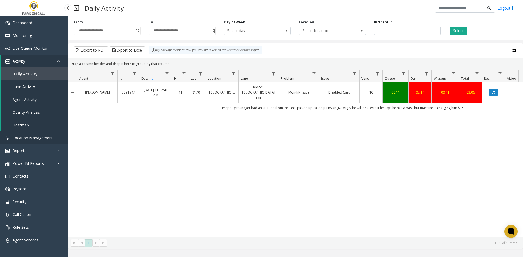
click at [33, 139] on span "Location Management" at bounding box center [33, 137] width 40 height 5
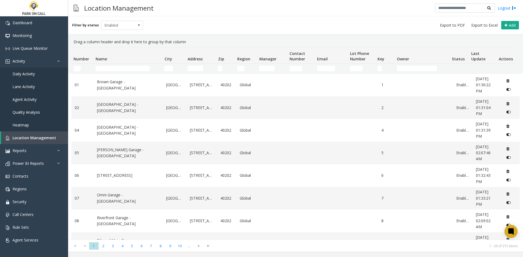
click at [125, 60] on th "Name" at bounding box center [127, 55] width 69 height 16
click at [118, 73] on td "Name Filter" at bounding box center [127, 69] width 69 height 10
click at [119, 70] on input "Name Filter" at bounding box center [123, 68] width 54 height 5
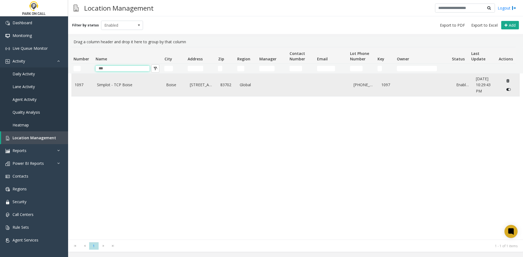
type input "***"
click at [105, 82] on link "Simplot - TCP Boise" at bounding box center [128, 85] width 63 height 6
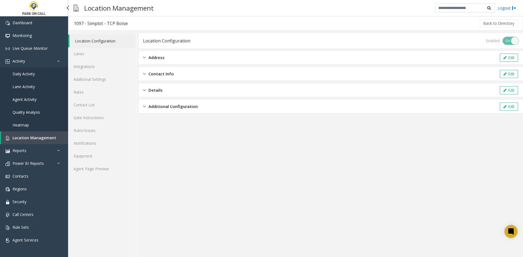
click at [23, 144] on link "Location Management" at bounding box center [34, 137] width 67 height 13
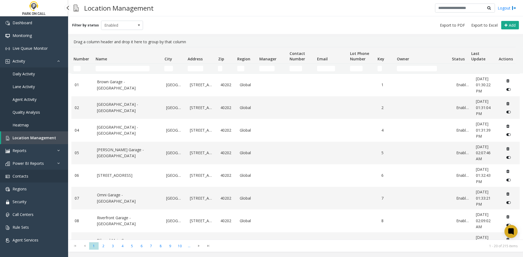
click at [16, 182] on link "Contacts" at bounding box center [34, 176] width 68 height 13
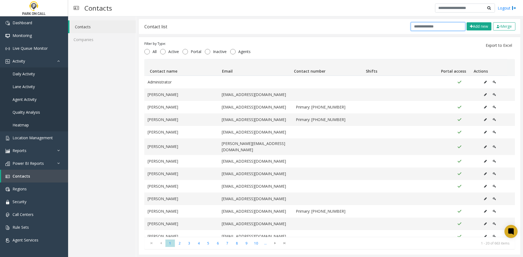
click at [416, 30] on input "text" at bounding box center [437, 26] width 54 height 8
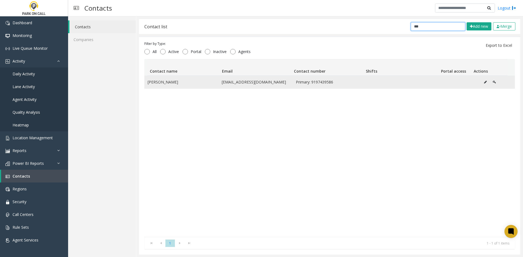
type input "***"
drag, startPoint x: 185, startPoint y: 84, endPoint x: 146, endPoint y: 88, distance: 39.1
click at [146, 88] on td "Aiham Mourad" at bounding box center [181, 82] width 74 height 13
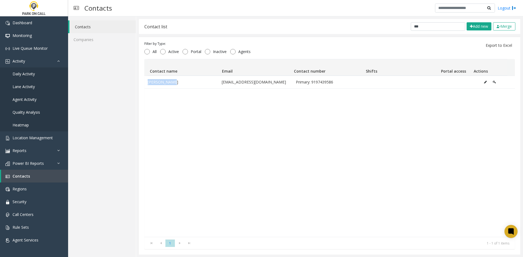
copy td "Aiham Mourad"
click at [32, 140] on link "Location Management" at bounding box center [34, 137] width 68 height 13
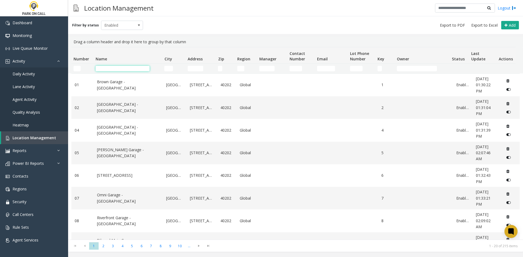
click at [130, 67] on input "Name Filter" at bounding box center [123, 68] width 54 height 5
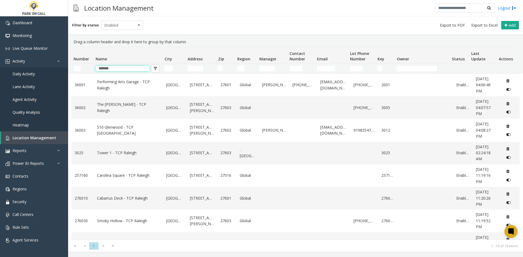
type input "*******"
drag, startPoint x: 140, startPoint y: 105, endPoint x: 137, endPoint y: 107, distance: 3.7
drag, startPoint x: 126, startPoint y: 131, endPoint x: 110, endPoint y: 153, distance: 27.3
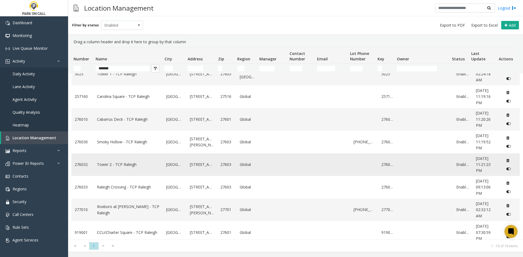
scroll to position [82, 0]
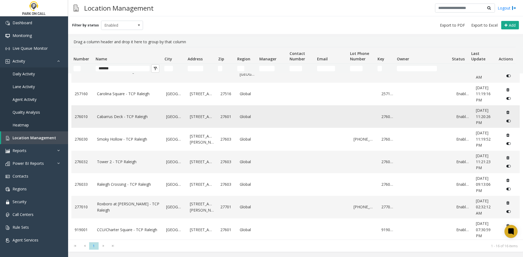
drag, startPoint x: 111, startPoint y: 112, endPoint x: 111, endPoint y: 115, distance: 3.0
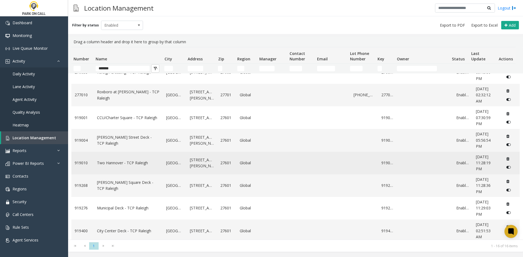
scroll to position [197, 0]
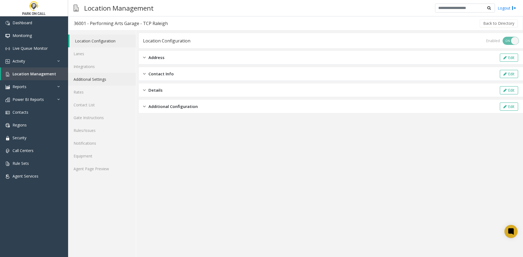
click at [105, 82] on link "Additional Settings" at bounding box center [102, 79] width 68 height 13
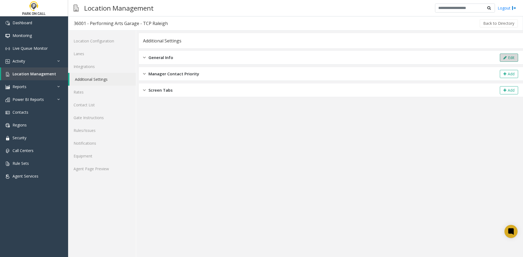
click at [500, 62] on button "Edit" at bounding box center [508, 58] width 18 height 8
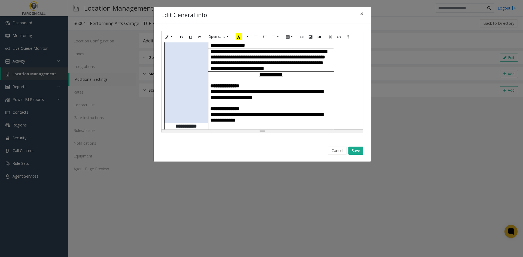
scroll to position [136, 0]
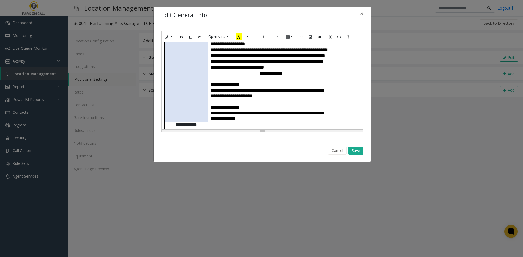
click at [294, 94] on p "**********" at bounding box center [270, 99] width 121 height 46
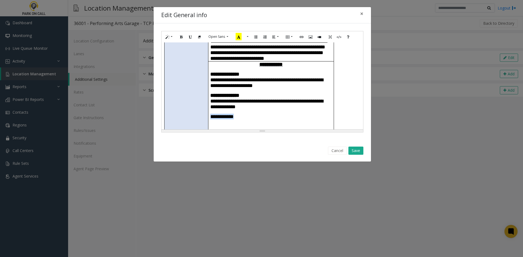
drag, startPoint x: 246, startPoint y: 106, endPoint x: 211, endPoint y: 106, distance: 35.4
click at [211, 106] on p "**********" at bounding box center [270, 98] width 121 height 63
drag, startPoint x: 182, startPoint y: 35, endPoint x: 205, endPoint y: 57, distance: 32.0
click at [183, 37] on button "Bold (CTRL+B)" at bounding box center [181, 37] width 9 height 8
copy span "**********"
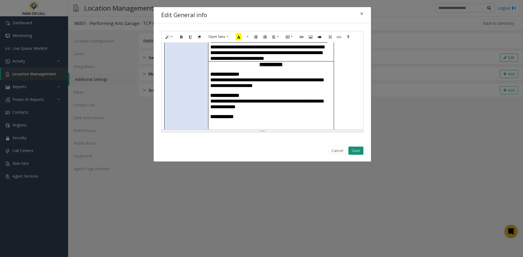
click at [358, 153] on button "Save" at bounding box center [355, 151] width 15 height 8
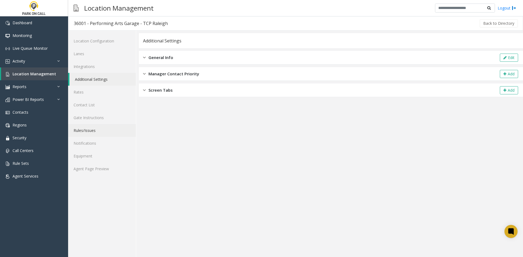
click at [100, 128] on link "Rules/Issues" at bounding box center [102, 130] width 68 height 13
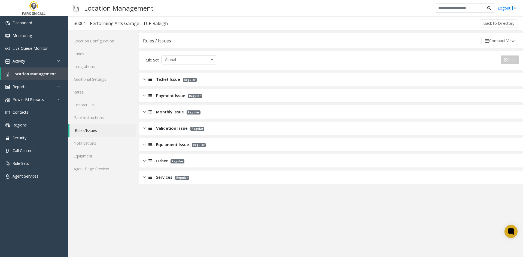
click at [164, 183] on div "Services Regular" at bounding box center [331, 178] width 384 height 14
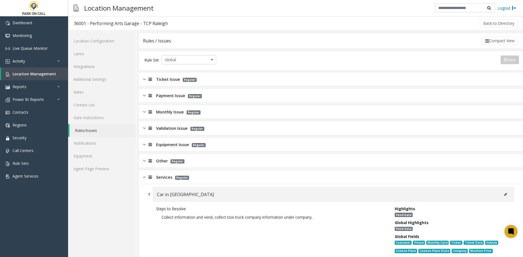
click at [168, 162] on p "Regular" at bounding box center [176, 161] width 17 height 6
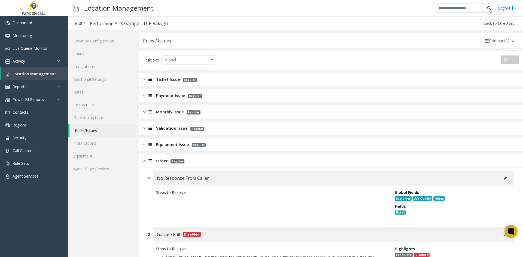
click at [169, 142] on div "Equipment Issue Regular" at bounding box center [331, 145] width 384 height 14
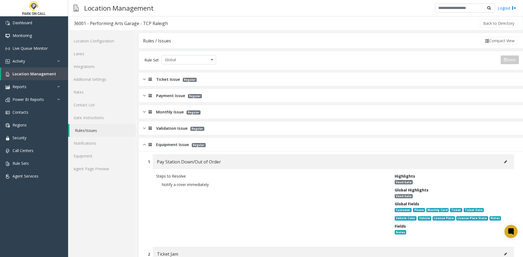
drag, startPoint x: 170, startPoint y: 132, endPoint x: 169, endPoint y: 119, distance: 12.6
click at [170, 131] on div "Validation Issue Regular" at bounding box center [331, 129] width 384 height 14
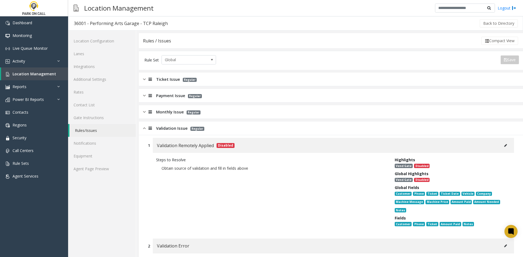
drag, startPoint x: 168, startPoint y: 114, endPoint x: 167, endPoint y: 111, distance: 2.7
click at [168, 113] on span "Monthly Issue" at bounding box center [170, 112] width 28 height 6
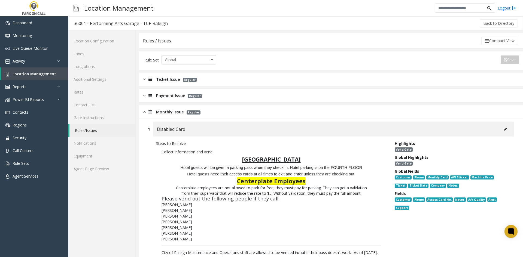
drag, startPoint x: 167, startPoint y: 101, endPoint x: 166, endPoint y: 86, distance: 14.5
click at [167, 99] on div "Payment Issue Regular" at bounding box center [331, 96] width 384 height 14
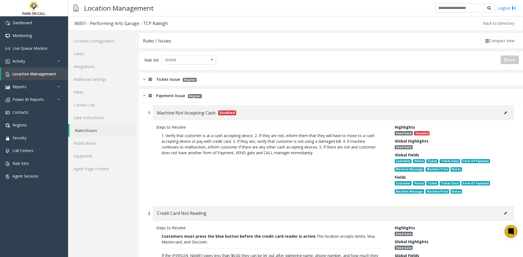
click at [166, 83] on div "Ticket Issue Regular" at bounding box center [331, 80] width 384 height 14
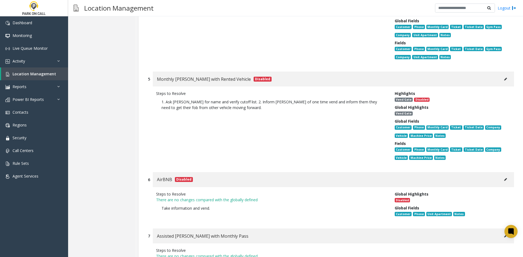
scroll to position [3157, 0]
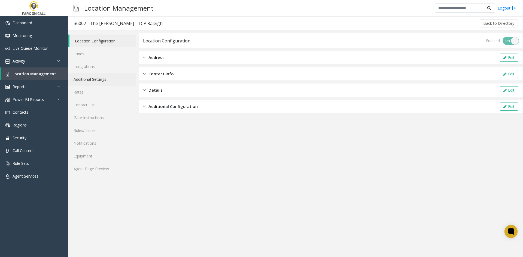
drag, startPoint x: 0, startPoint y: 0, endPoint x: 116, endPoint y: 79, distance: 141.0
click at [116, 79] on link "Additional Settings" at bounding box center [102, 79] width 68 height 13
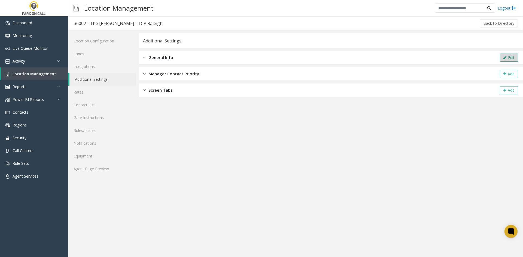
click at [507, 59] on button "Edit" at bounding box center [508, 58] width 18 height 8
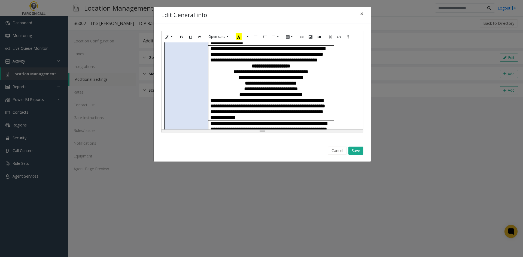
scroll to position [245, 0]
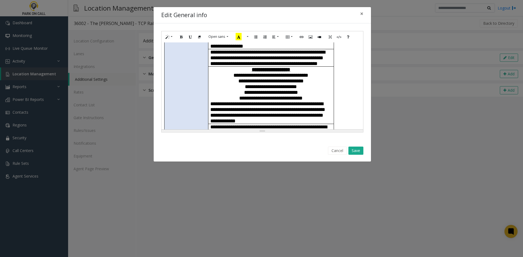
click at [295, 153] on p "**********" at bounding box center [270, 156] width 121 height 6
click at [308, 159] on p "**********" at bounding box center [270, 184] width 121 height 51
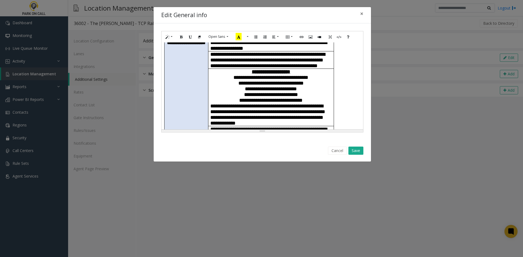
paste div
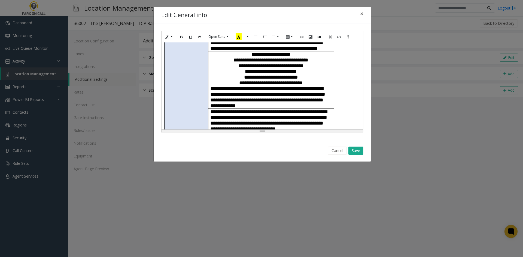
scroll to position [272, 0]
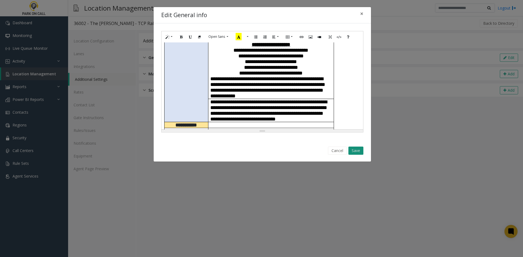
click at [354, 150] on button "Save" at bounding box center [355, 151] width 15 height 8
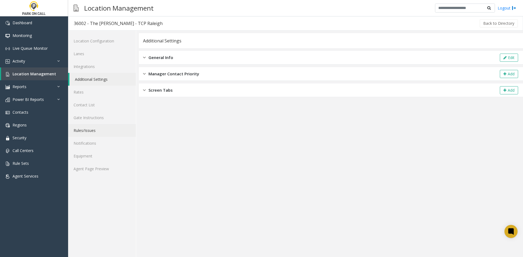
click at [108, 129] on link "Rules/Issues" at bounding box center [102, 130] width 68 height 13
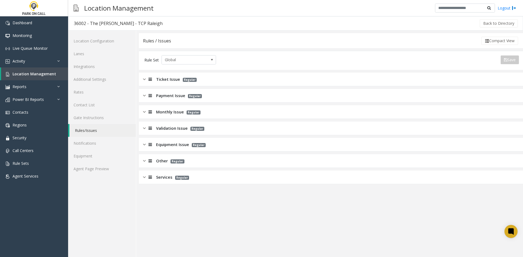
drag, startPoint x: 167, startPoint y: 99, endPoint x: 167, endPoint y: 93, distance: 6.3
click at [167, 97] on div "Payment Issue Regular" at bounding box center [331, 96] width 384 height 14
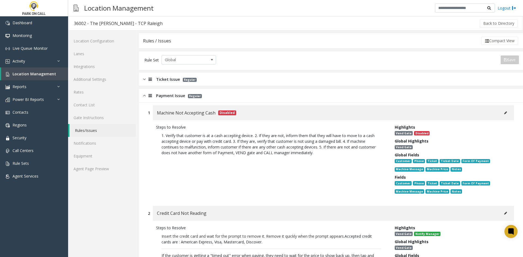
drag, startPoint x: 170, startPoint y: 82, endPoint x: 177, endPoint y: 85, distance: 7.5
click at [170, 82] on div "Ticket Issue Regular" at bounding box center [331, 80] width 384 height 14
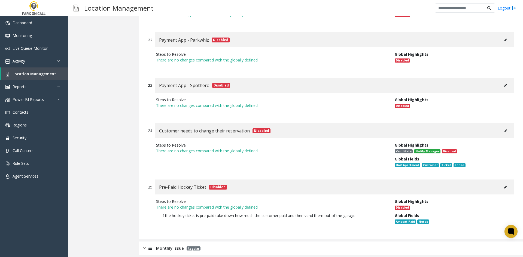
scroll to position [2413, 0]
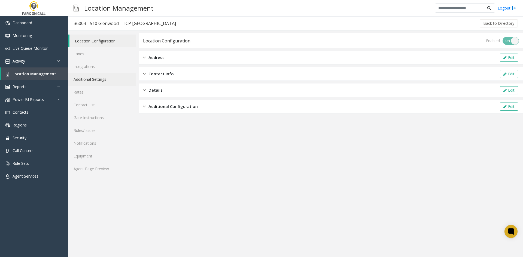
click at [122, 75] on link "Additional Settings" at bounding box center [102, 79] width 68 height 13
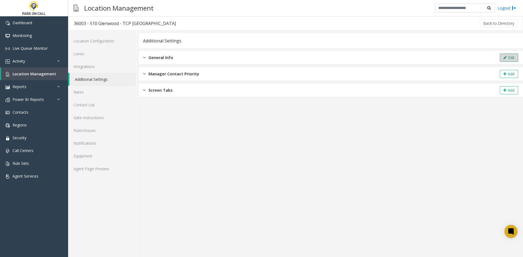
click at [505, 56] on icon at bounding box center [504, 58] width 3 height 4
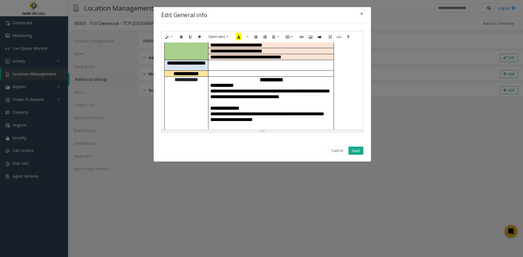
scroll to position [109, 0]
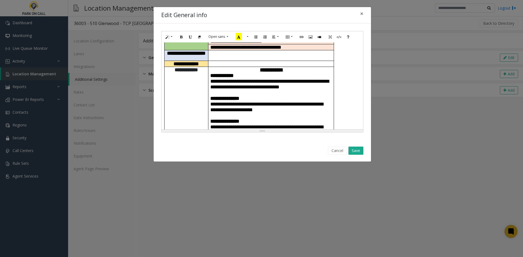
click at [329, 78] on p "**********" at bounding box center [270, 106] width 121 height 57
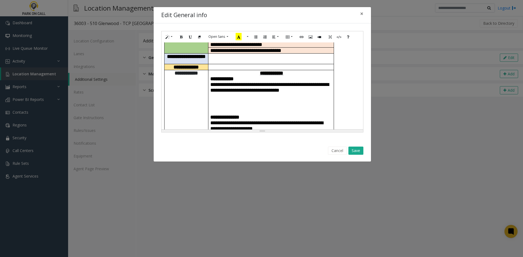
paste div
click at [245, 99] on p "**********" at bounding box center [270, 127] width 121 height 56
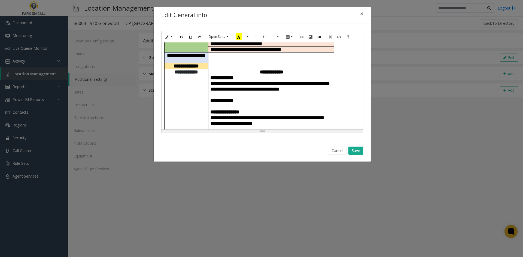
click at [364, 149] on div "Cancel Save" at bounding box center [262, 151] width 210 height 14
click at [361, 149] on button "Save" at bounding box center [355, 151] width 15 height 8
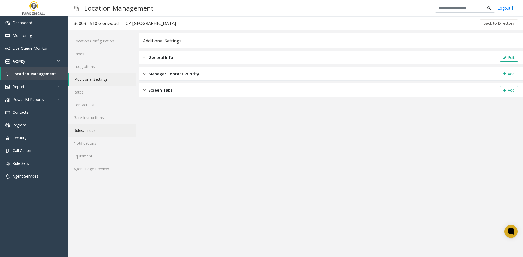
click at [106, 128] on link "Rules/Issues" at bounding box center [102, 130] width 68 height 13
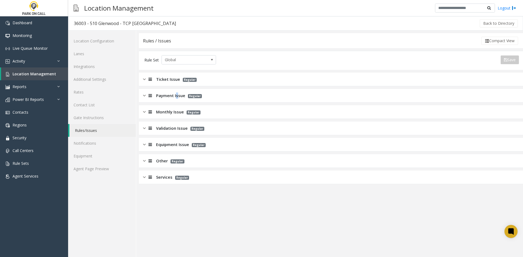
drag, startPoint x: 177, startPoint y: 91, endPoint x: 176, endPoint y: 93, distance: 2.8
click at [176, 93] on div "Payment Issue Regular" at bounding box center [331, 96] width 384 height 14
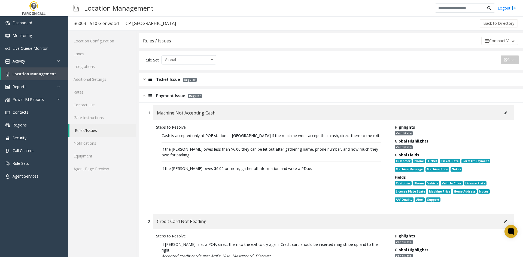
click at [171, 85] on div "Ticket Issue Regular" at bounding box center [331, 80] width 384 height 14
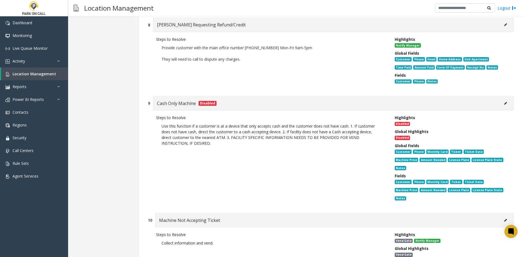
scroll to position [1524, 0]
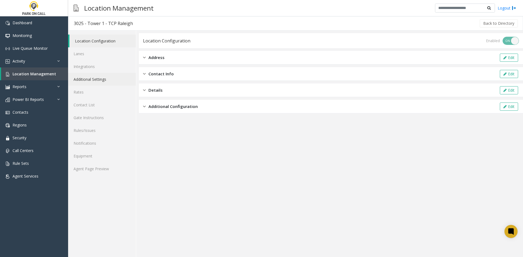
drag, startPoint x: 0, startPoint y: 0, endPoint x: 108, endPoint y: 84, distance: 136.6
click at [108, 84] on link "Additional Settings" at bounding box center [102, 79] width 68 height 13
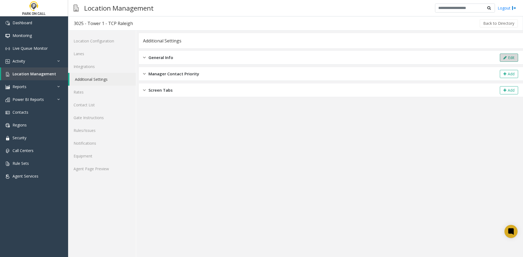
click at [502, 57] on button "Edit" at bounding box center [508, 58] width 18 height 8
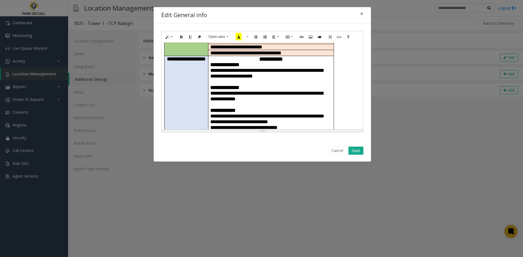
scroll to position [82, 0]
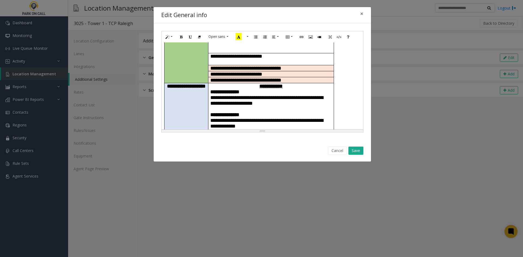
click at [318, 89] on p "**********" at bounding box center [270, 114] width 121 height 51
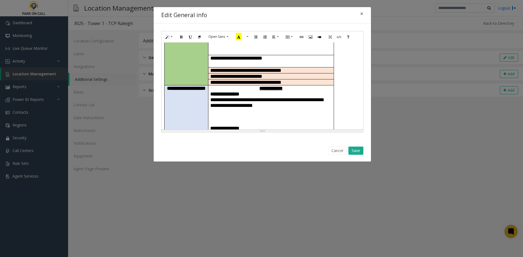
paste div
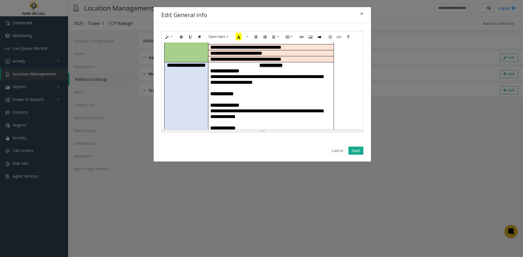
scroll to position [136, 0]
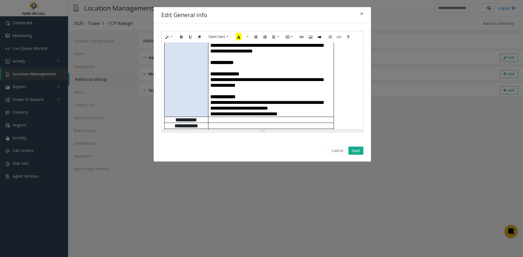
click at [358, 155] on div "Cancel Save" at bounding box center [262, 151] width 210 height 14
click at [352, 151] on button "Save" at bounding box center [355, 151] width 15 height 8
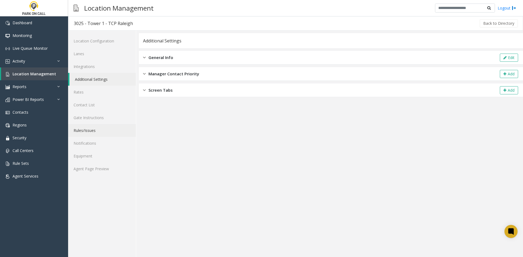
click at [112, 126] on link "Rules/Issues" at bounding box center [102, 130] width 68 height 13
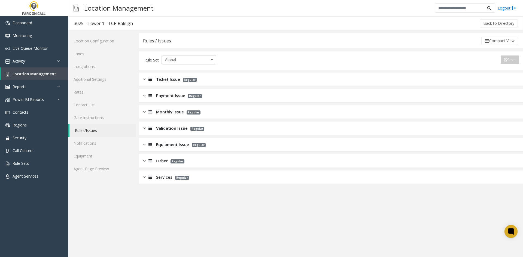
click at [163, 97] on span "Payment Issue" at bounding box center [170, 96] width 29 height 6
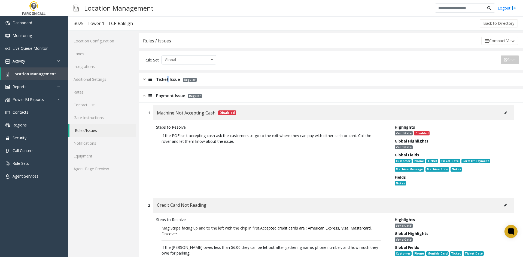
click at [167, 82] on span "Ticket Issue" at bounding box center [168, 79] width 24 height 6
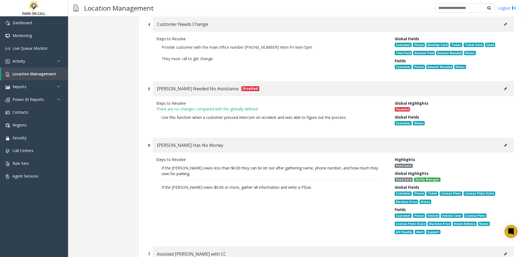
scroll to position [1306, 0]
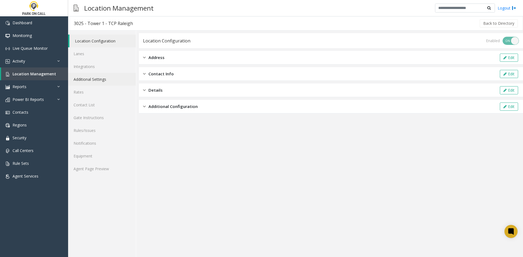
click at [111, 83] on link "Additional Settings" at bounding box center [102, 79] width 68 height 13
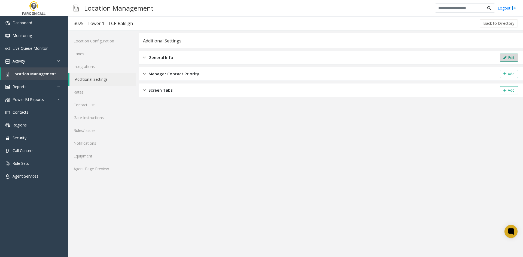
click at [505, 57] on icon at bounding box center [504, 58] width 3 height 4
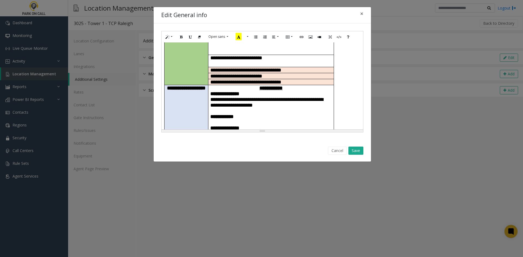
scroll to position [82, 0]
click at [282, 199] on div "**********" at bounding box center [261, 128] width 523 height 257
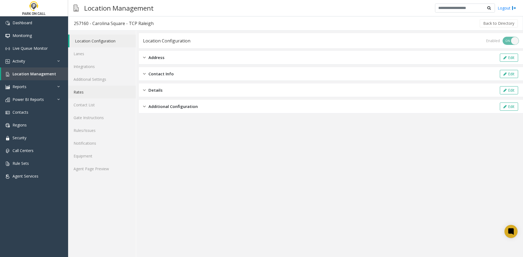
click at [115, 86] on link "Rates" at bounding box center [102, 92] width 68 height 13
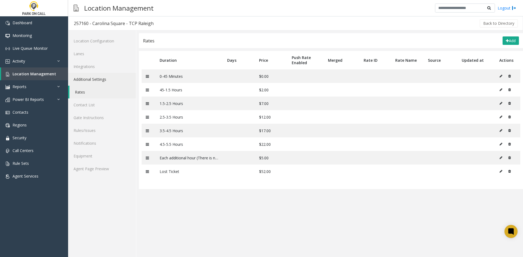
click at [115, 82] on link "Additional Settings" at bounding box center [102, 79] width 68 height 13
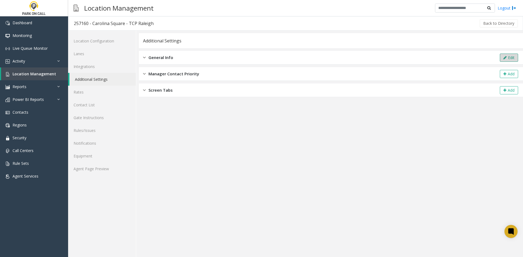
drag, startPoint x: 494, startPoint y: 59, endPoint x: 502, endPoint y: 59, distance: 7.9
click at [497, 59] on div "General Info Edit" at bounding box center [331, 58] width 384 height 14
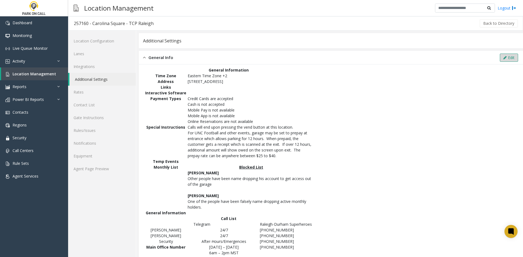
click at [503, 59] on button "Edit" at bounding box center [508, 58] width 18 height 8
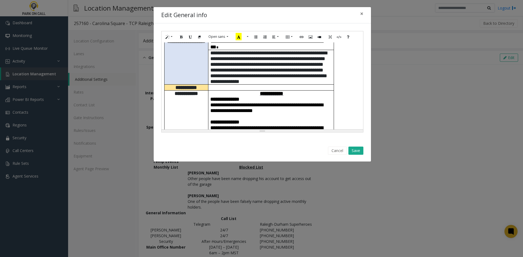
scroll to position [136, 0]
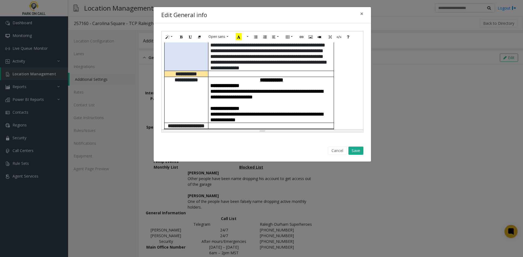
click at [305, 87] on p "**********" at bounding box center [270, 103] width 121 height 40
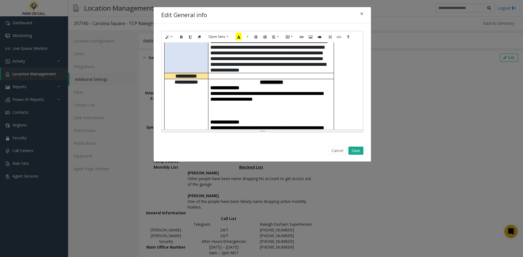
paste div
click at [352, 154] on button "Save" at bounding box center [355, 151] width 15 height 8
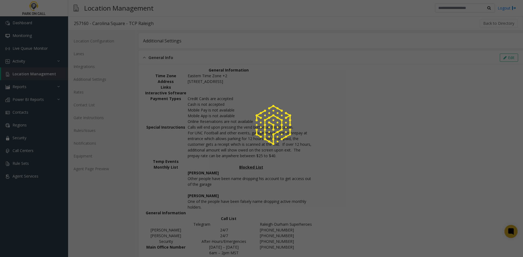
click at [354, 151] on div at bounding box center [261, 128] width 523 height 257
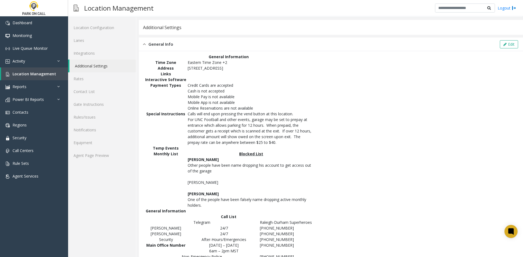
scroll to position [0, 0]
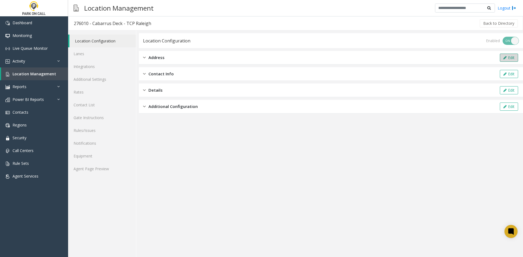
click at [504, 56] on icon at bounding box center [504, 58] width 3 height 4
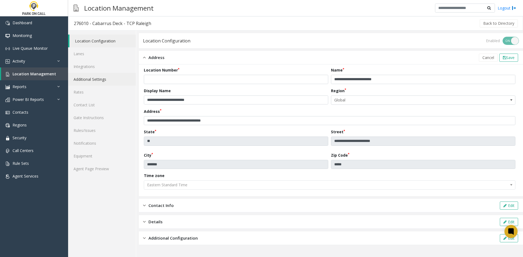
click at [105, 84] on link "Additional Settings" at bounding box center [102, 79] width 68 height 13
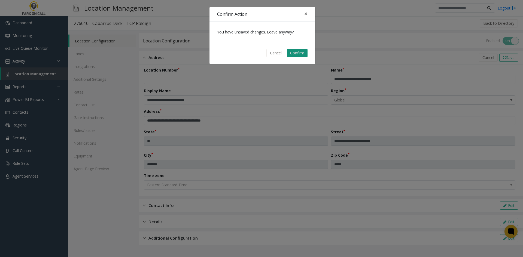
click at [303, 52] on button "Confirm" at bounding box center [297, 53] width 21 height 8
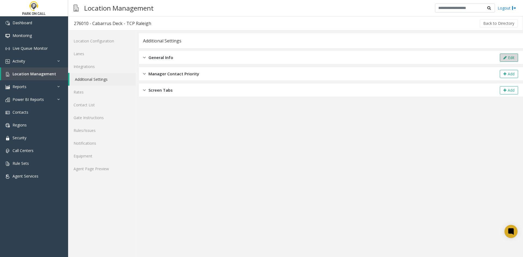
click at [512, 62] on button "Edit" at bounding box center [508, 58] width 18 height 8
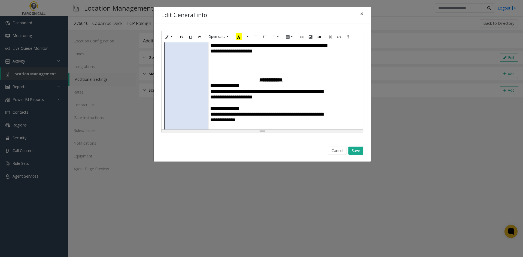
scroll to position [245, 0]
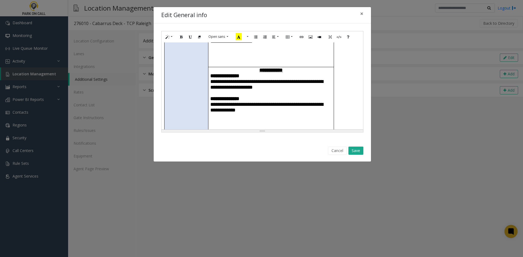
click at [276, 89] on p "**********" at bounding box center [270, 101] width 121 height 57
paste div
click at [359, 150] on button "Save" at bounding box center [355, 151] width 15 height 8
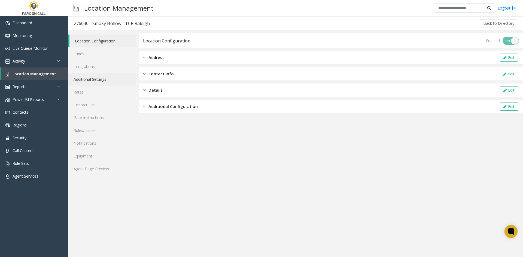
click at [128, 76] on link "Additional Settings" at bounding box center [102, 79] width 68 height 13
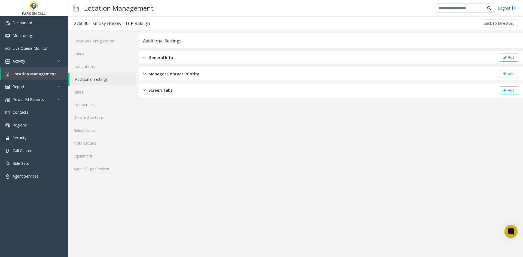
click at [505, 53] on div "General Info Edit" at bounding box center [331, 58] width 384 height 14
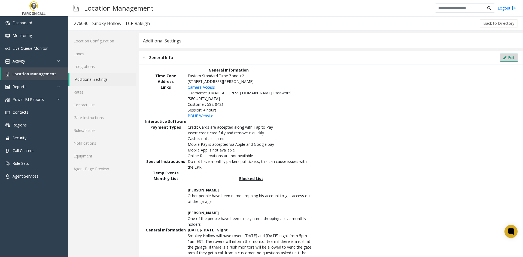
click at [507, 57] on button "Edit" at bounding box center [508, 58] width 18 height 8
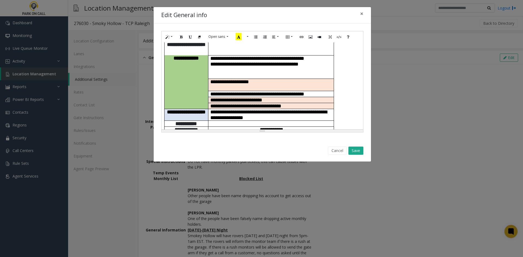
scroll to position [136, 0]
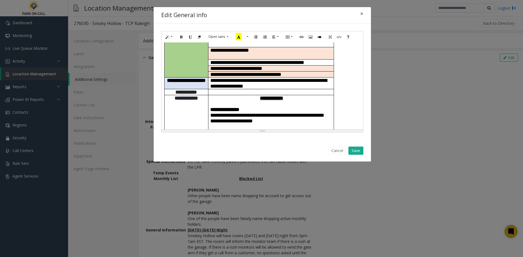
click at [294, 119] on p "**********" at bounding box center [270, 124] width 121 height 46
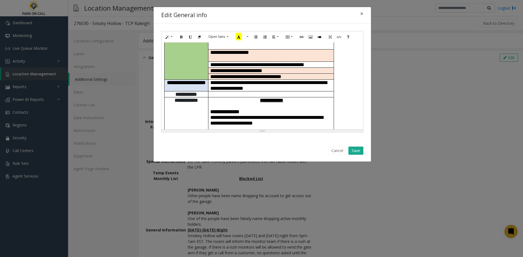
paste div
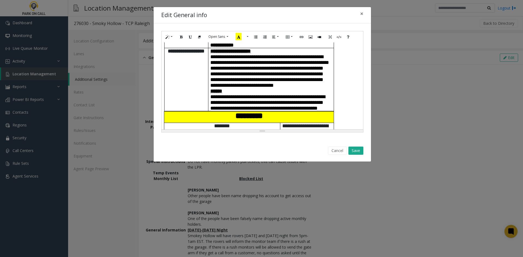
scroll to position [250, 0]
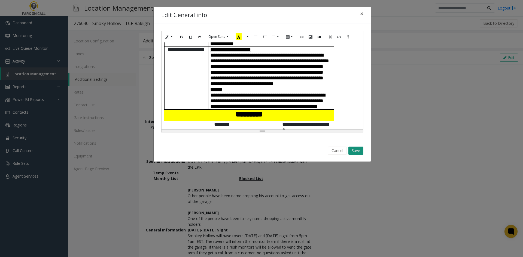
click at [359, 154] on button "Save" at bounding box center [355, 151] width 15 height 8
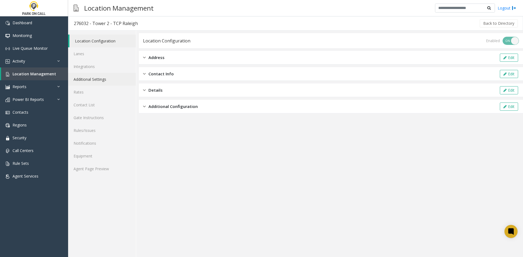
click at [100, 78] on link "Additional Settings" at bounding box center [102, 79] width 68 height 13
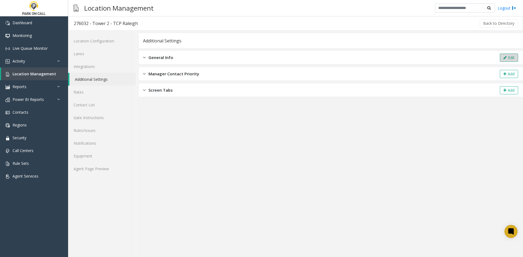
click at [504, 58] on icon at bounding box center [504, 58] width 3 height 4
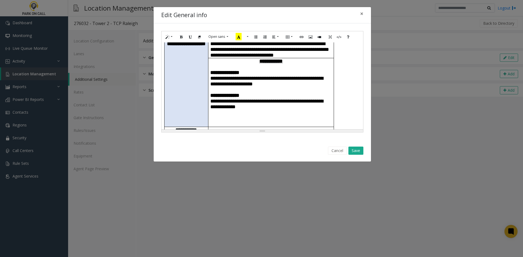
scroll to position [136, 0]
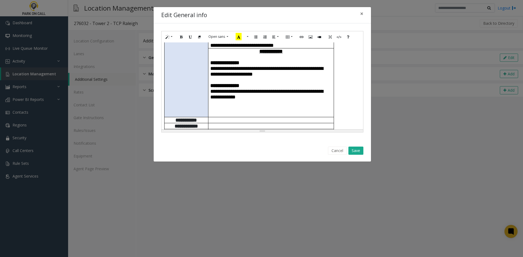
click at [234, 99] on p "**********" at bounding box center [270, 85] width 121 height 63
paste div
click at [355, 154] on button "Save" at bounding box center [355, 151] width 15 height 8
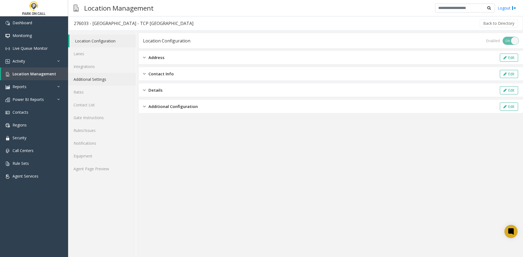
click at [113, 76] on link "Additional Settings" at bounding box center [102, 79] width 68 height 13
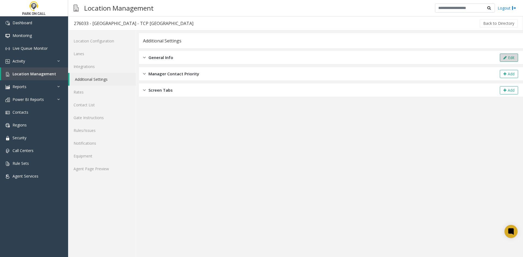
click at [500, 58] on button "Edit" at bounding box center [508, 58] width 18 height 8
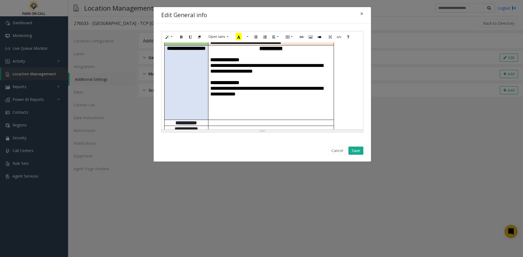
scroll to position [136, 0]
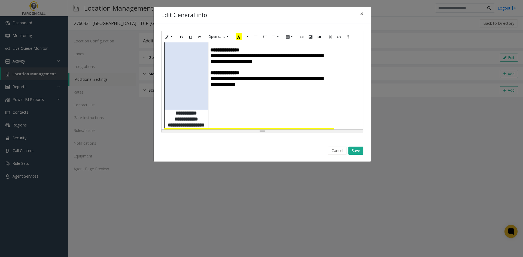
click at [256, 89] on p "**********" at bounding box center [270, 75] width 121 height 69
click at [241, 87] on p "**********" at bounding box center [270, 75] width 121 height 69
click at [233, 82] on p "**********" at bounding box center [270, 75] width 121 height 69
paste div
click at [266, 97] on p "**********" at bounding box center [270, 75] width 121 height 69
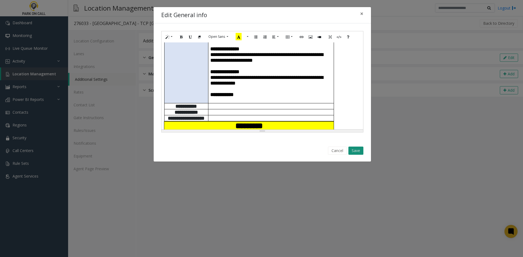
click at [354, 147] on button "Save" at bounding box center [355, 151] width 15 height 8
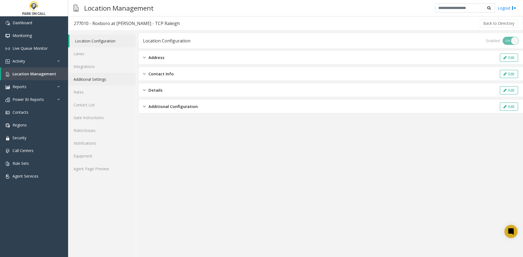
click at [111, 78] on link "Additional Settings" at bounding box center [102, 79] width 68 height 13
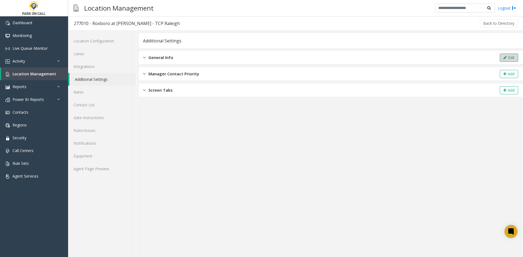
click at [508, 57] on button "Edit" at bounding box center [508, 58] width 18 height 8
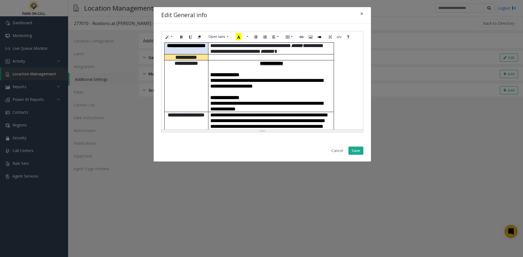
scroll to position [136, 0]
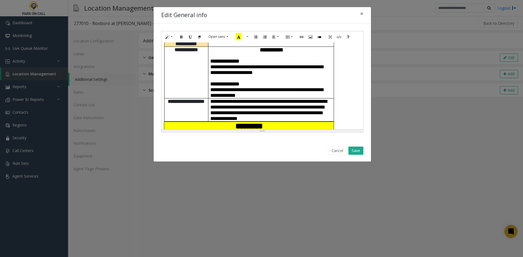
click at [320, 93] on p "**********" at bounding box center [270, 76] width 121 height 46
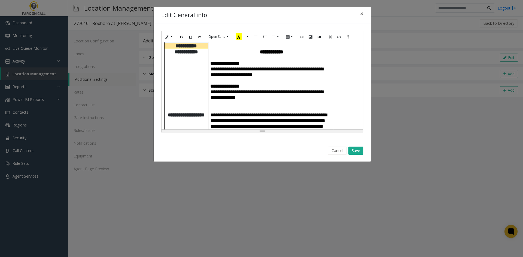
paste div
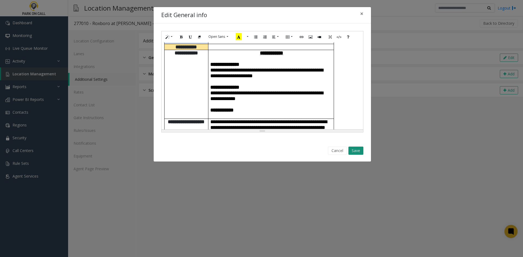
click at [362, 153] on button "Save" at bounding box center [355, 151] width 15 height 8
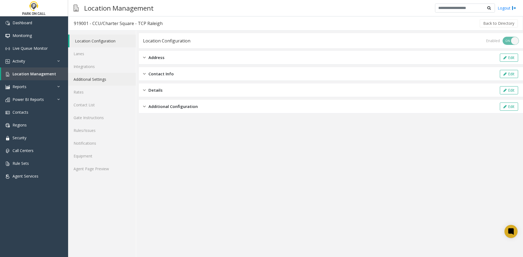
click at [119, 76] on link "Additional Settings" at bounding box center [102, 79] width 68 height 13
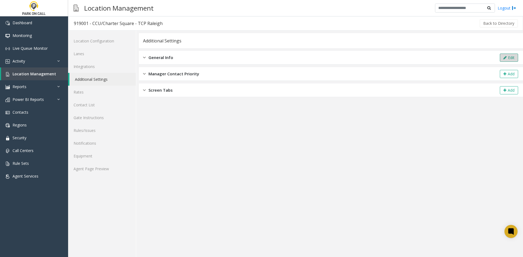
click at [499, 58] on button "Edit" at bounding box center [508, 58] width 18 height 8
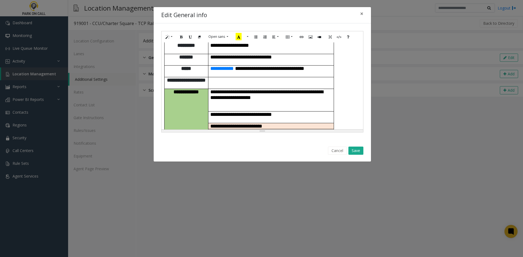
scroll to position [109, 0]
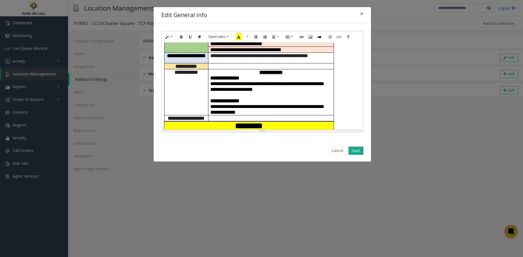
drag, startPoint x: 302, startPoint y: 102, endPoint x: 297, endPoint y: 103, distance: 4.1
click at [301, 103] on p "**********" at bounding box center [270, 95] width 121 height 40
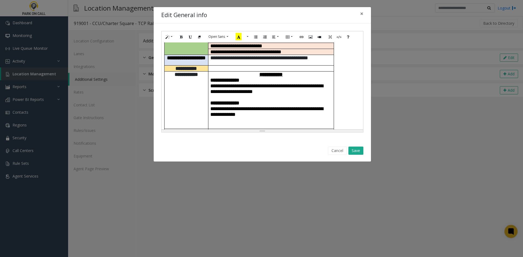
paste div
click at [353, 153] on button "Save" at bounding box center [355, 151] width 15 height 8
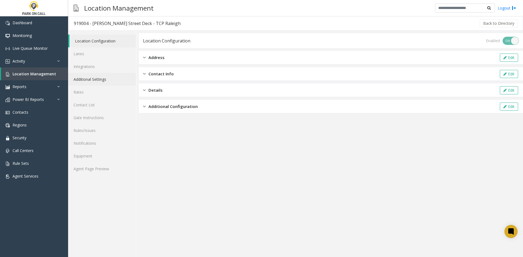
click at [118, 82] on link "Additional Settings" at bounding box center [102, 79] width 68 height 13
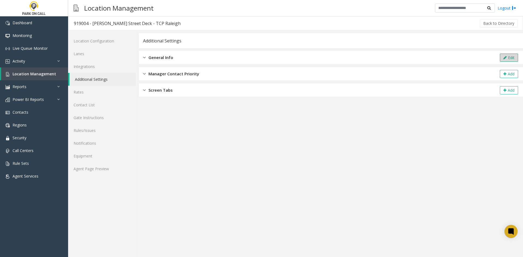
click at [505, 58] on icon at bounding box center [504, 58] width 3 height 4
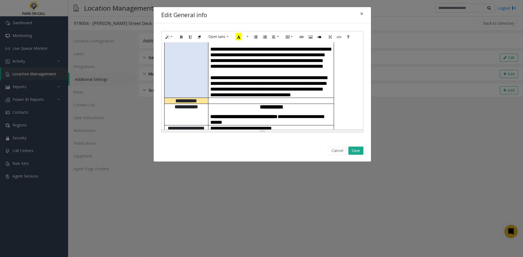
scroll to position [354, 0]
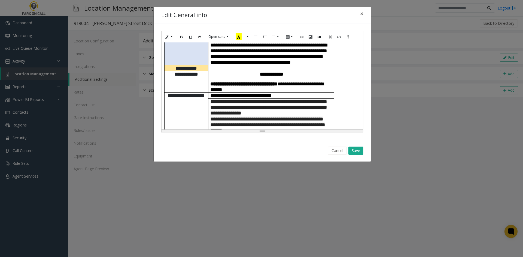
click at [276, 81] on p "**********" at bounding box center [270, 86] width 121 height 11
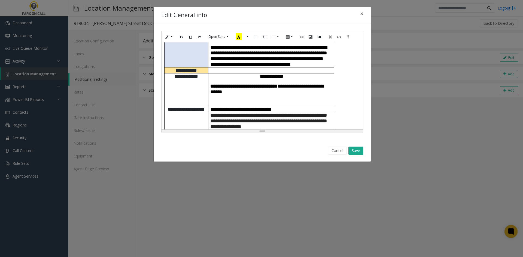
paste div
click at [260, 84] on span "**********" at bounding box center [243, 86] width 67 height 5
click at [263, 84] on span "**********" at bounding box center [243, 86] width 67 height 5
click at [262, 84] on span "**********" at bounding box center [243, 86] width 67 height 5
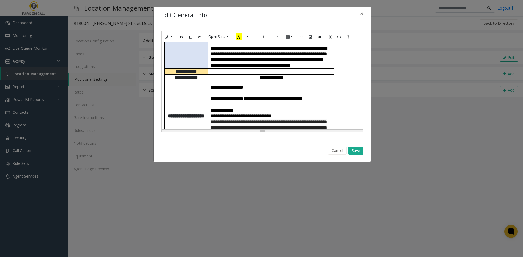
click at [262, 76] on td "**********" at bounding box center [270, 93] width 125 height 39
click at [254, 96] on span "**********" at bounding box center [273, 98] width 60 height 5
drag, startPoint x: 254, startPoint y: 84, endPoint x: 308, endPoint y: 91, distance: 53.7
click at [308, 91] on td "**********" at bounding box center [270, 93] width 125 height 39
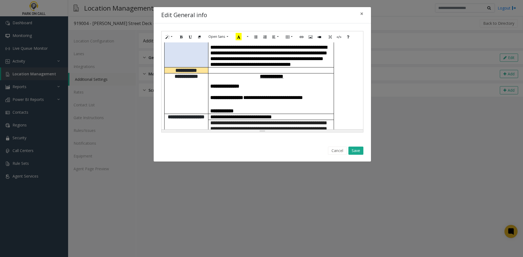
click at [274, 83] on p "**********" at bounding box center [270, 86] width 121 height 6
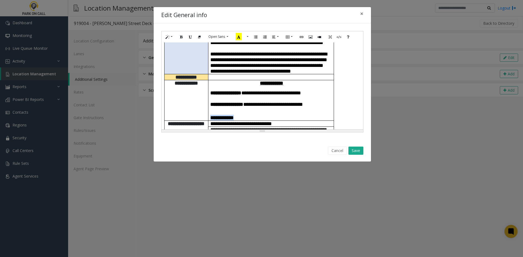
drag, startPoint x: 255, startPoint y: 106, endPoint x: 210, endPoint y: 104, distance: 44.7
click at [210, 115] on p "**********" at bounding box center [270, 118] width 121 height 6
copy span "**********"
click at [352, 152] on button "Save" at bounding box center [355, 151] width 15 height 8
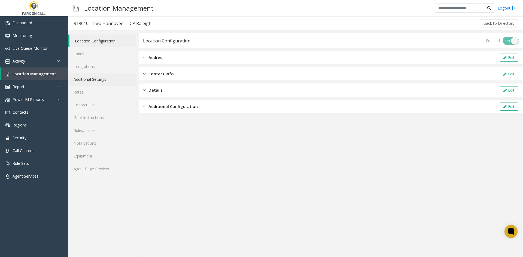
click at [113, 80] on link "Additional Settings" at bounding box center [102, 79] width 68 height 13
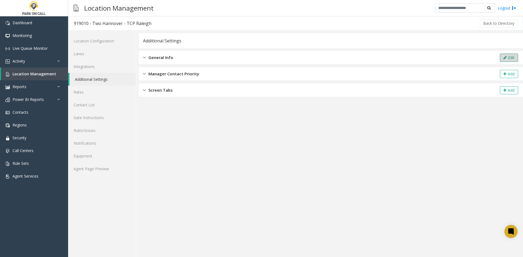
click at [501, 59] on button "Edit" at bounding box center [508, 58] width 18 height 8
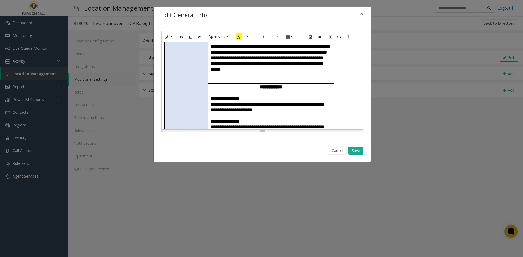
scroll to position [191, 0]
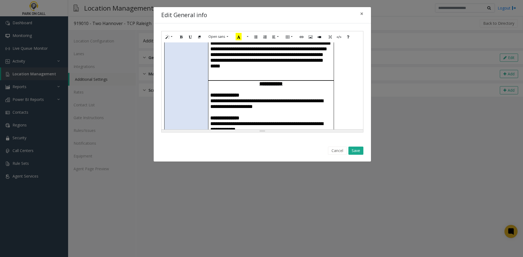
click at [258, 111] on p "**********" at bounding box center [270, 118] width 121 height 63
paste div
click at [356, 152] on button "Save" at bounding box center [355, 151] width 15 height 8
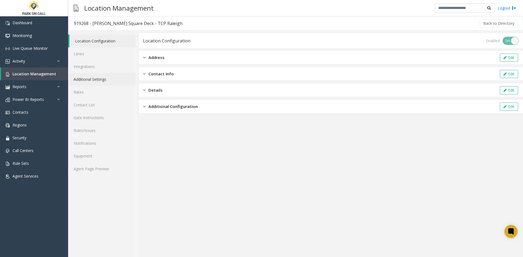
click at [96, 79] on link "Additional Settings" at bounding box center [102, 79] width 68 height 13
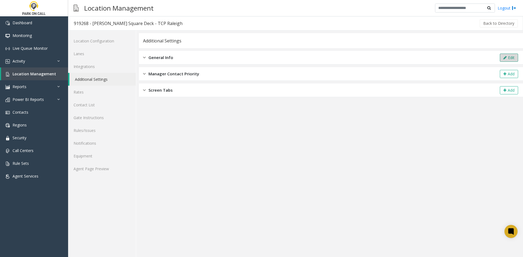
click at [503, 59] on icon at bounding box center [504, 58] width 3 height 4
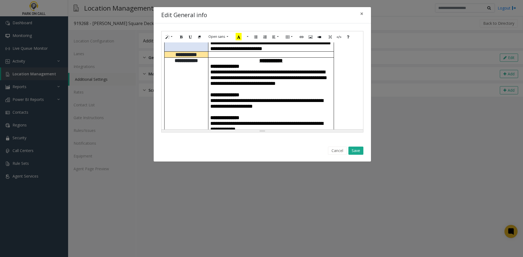
scroll to position [218, 0]
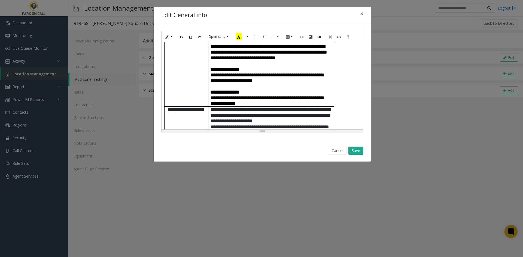
click at [292, 85] on p "**********" at bounding box center [270, 84] width 121 height 46
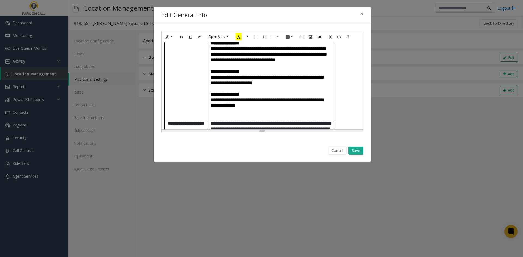
paste div
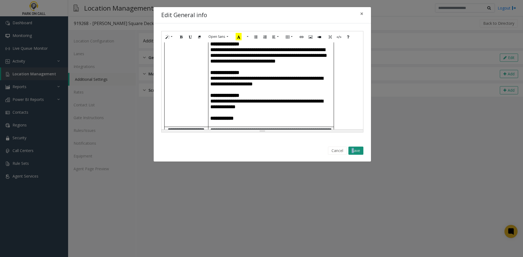
drag, startPoint x: 347, startPoint y: 147, endPoint x: 354, endPoint y: 150, distance: 7.7
click at [354, 150] on div "Cancel Save" at bounding box center [262, 151] width 210 height 14
click at [354, 150] on button "Save" at bounding box center [355, 151] width 15 height 8
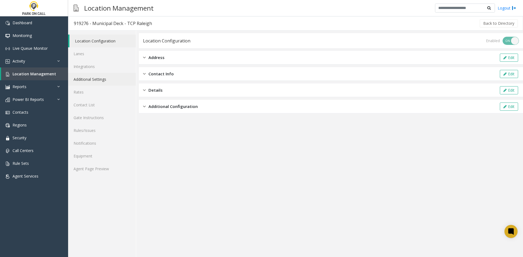
click at [106, 82] on link "Additional Settings" at bounding box center [102, 79] width 68 height 13
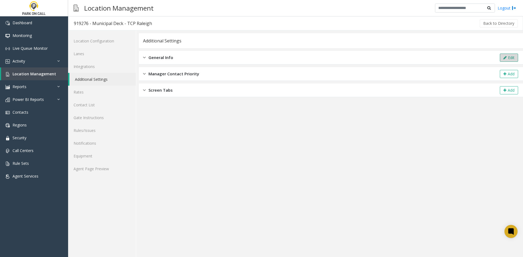
click at [500, 57] on button "Edit" at bounding box center [508, 58] width 18 height 8
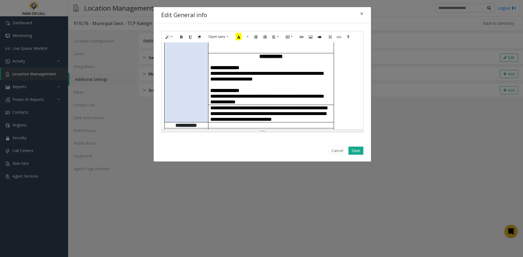
scroll to position [191, 0]
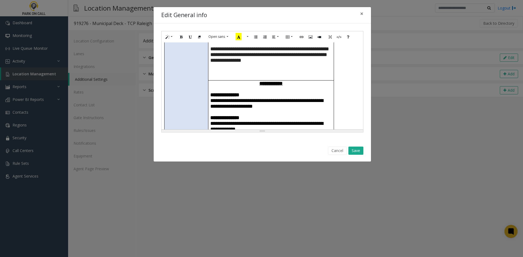
click at [290, 99] on p "**********" at bounding box center [270, 109] width 121 height 46
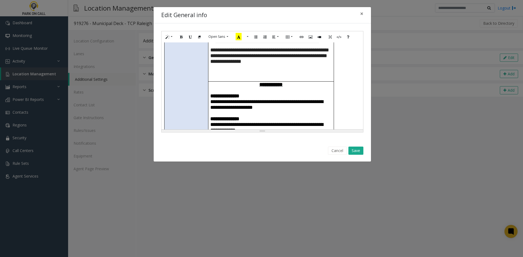
paste div
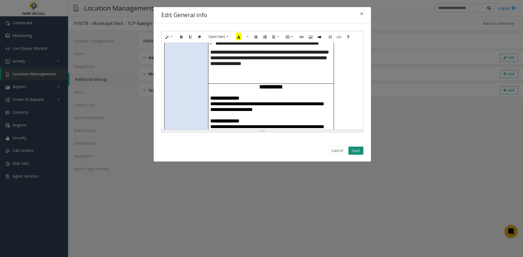
click at [353, 149] on button "Save" at bounding box center [355, 151] width 15 height 8
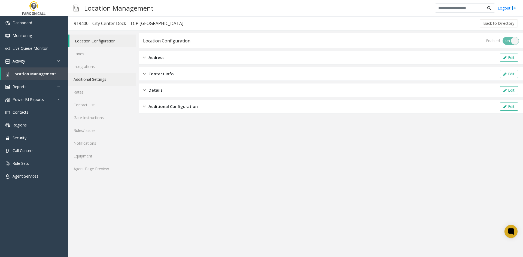
drag, startPoint x: 0, startPoint y: 0, endPoint x: 104, endPoint y: 80, distance: 131.2
click at [104, 80] on link "Additional Settings" at bounding box center [102, 79] width 68 height 13
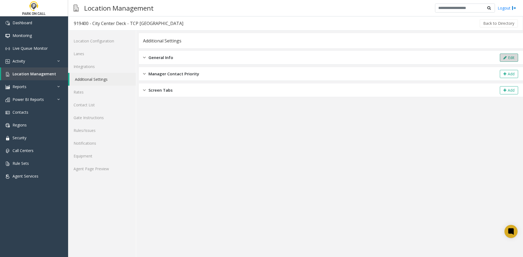
click at [509, 59] on button "Edit" at bounding box center [508, 58] width 18 height 8
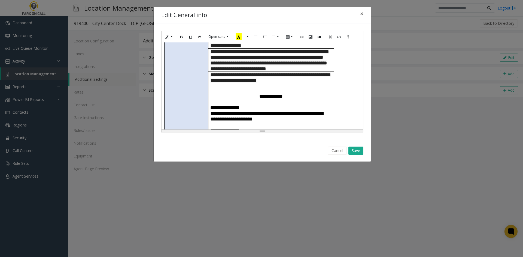
scroll to position [191, 0]
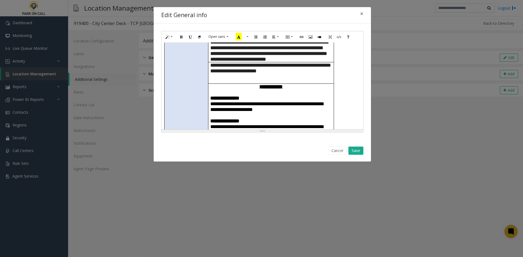
click at [295, 110] on p "**********" at bounding box center [270, 113] width 121 height 46
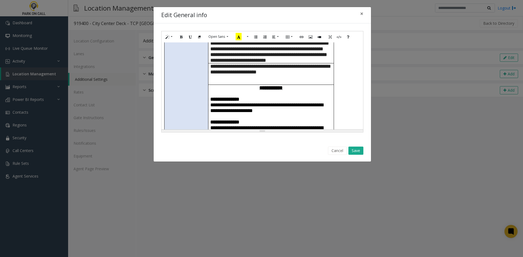
paste div
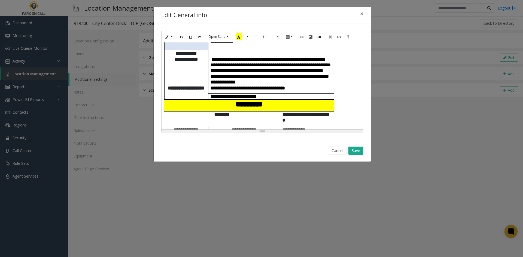
scroll to position [299, 0]
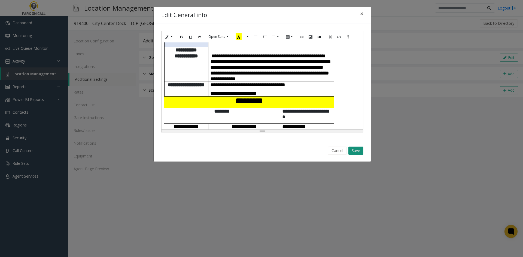
click at [352, 150] on button "Save" at bounding box center [355, 151] width 15 height 8
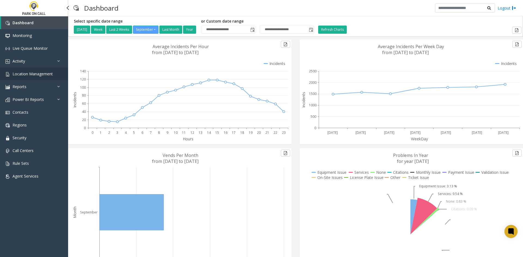
click at [25, 69] on link "Location Management" at bounding box center [34, 73] width 68 height 13
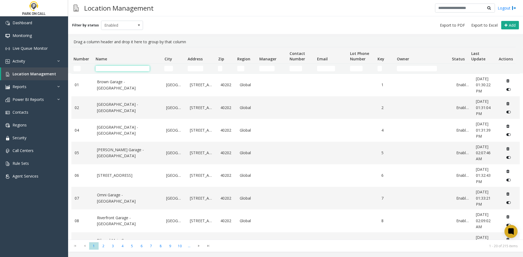
click at [117, 68] on input "Name Filter" at bounding box center [123, 68] width 54 height 5
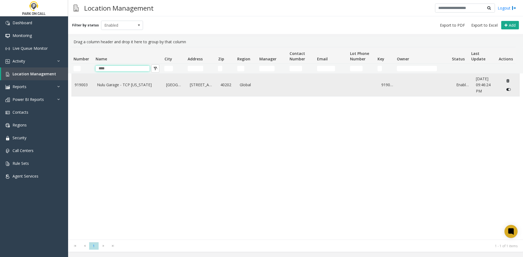
type input "****"
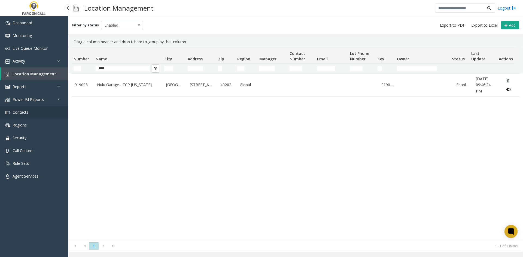
click at [39, 113] on link "Contacts" at bounding box center [34, 112] width 68 height 13
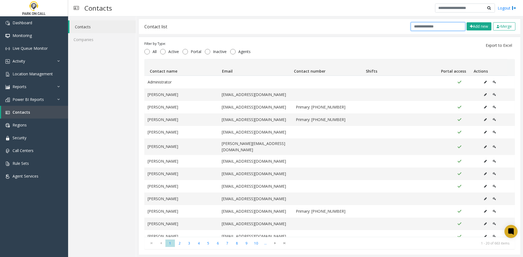
click at [444, 26] on input "text" at bounding box center [437, 26] width 54 height 8
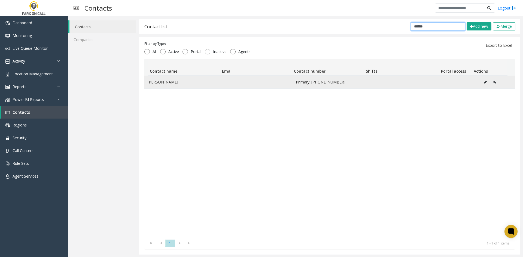
type input "******"
click at [484, 83] on icon "Data table" at bounding box center [485, 82] width 3 height 3
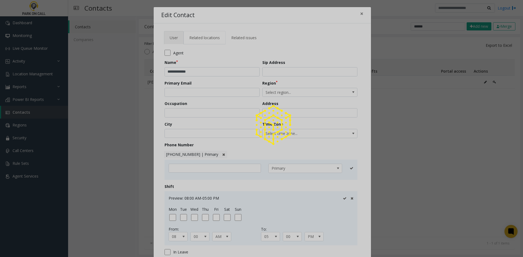
click at [199, 37] on span "Related locations" at bounding box center [204, 37] width 30 height 5
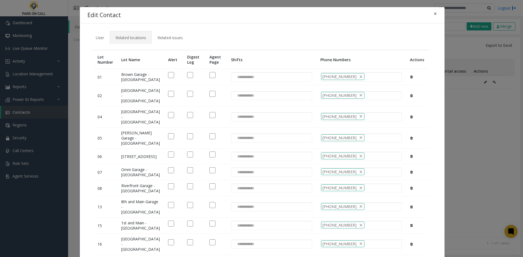
click at [200, 37] on ul "User Related locations Related issues" at bounding box center [262, 35] width 344 height 9
click at [452, 108] on div "**********" at bounding box center [261, 128] width 523 height 257
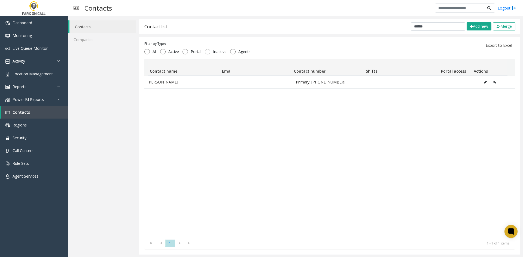
click at [211, 165] on div "[PERSON_NAME] Primary: [PHONE_NUMBER]" at bounding box center [329, 156] width 370 height 161
